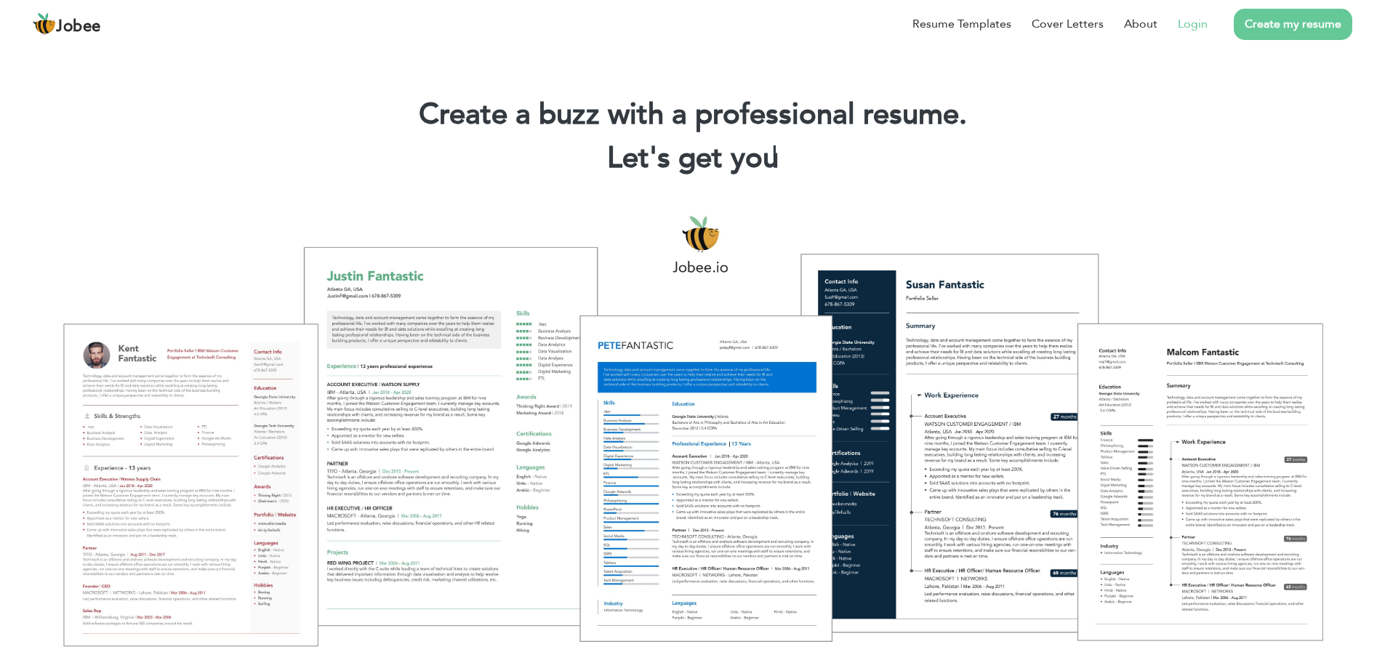
click at [1196, 25] on link "Login" at bounding box center [1193, 23] width 30 height 17
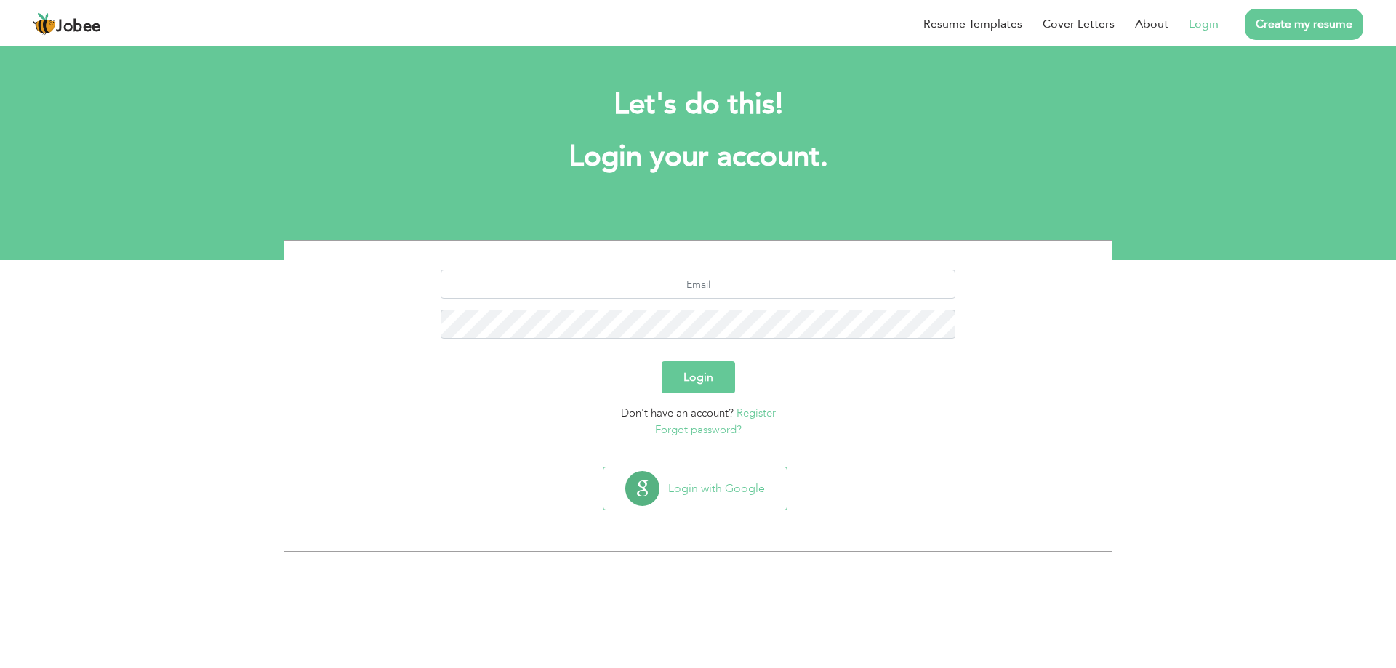
click at [720, 384] on button "Login" at bounding box center [698, 377] width 73 height 32
type button "Login"
type input "[EMAIL_ADDRESS][DOMAIN_NAME]"
click at [720, 384] on button "Login" at bounding box center [698, 377] width 73 height 32
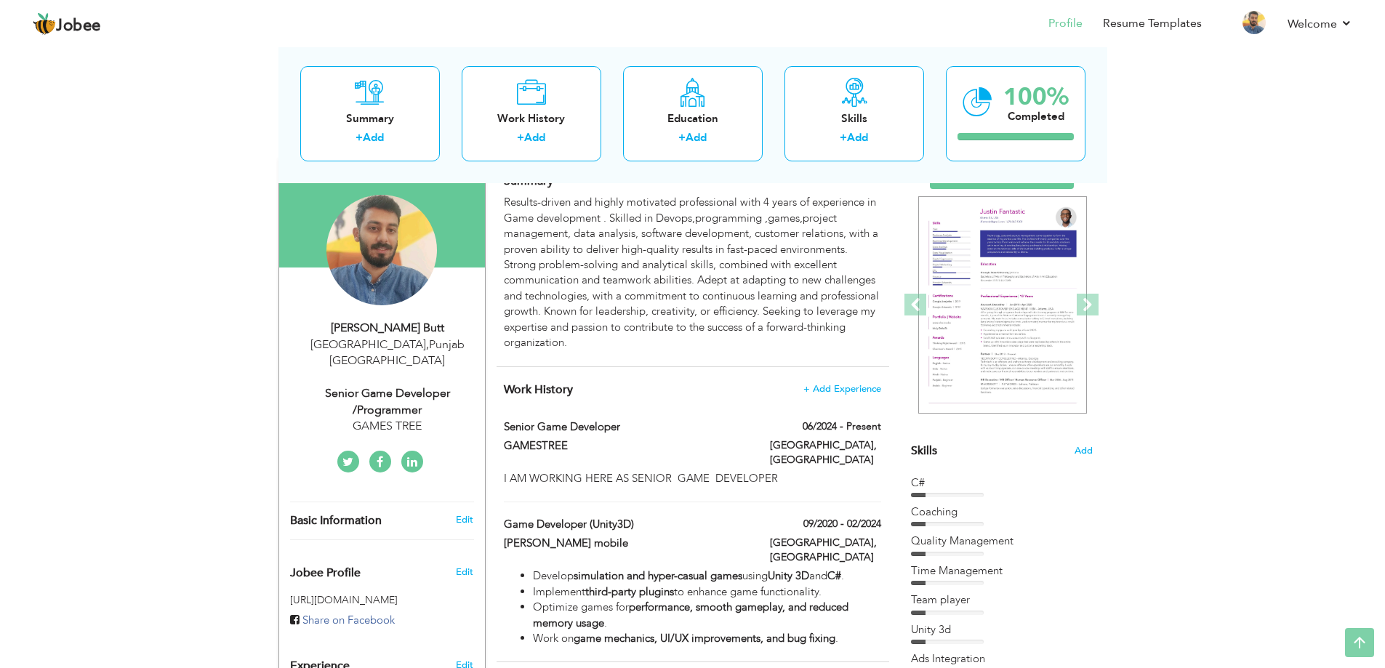
scroll to position [15, 0]
